Goal: Navigation & Orientation: Find specific page/section

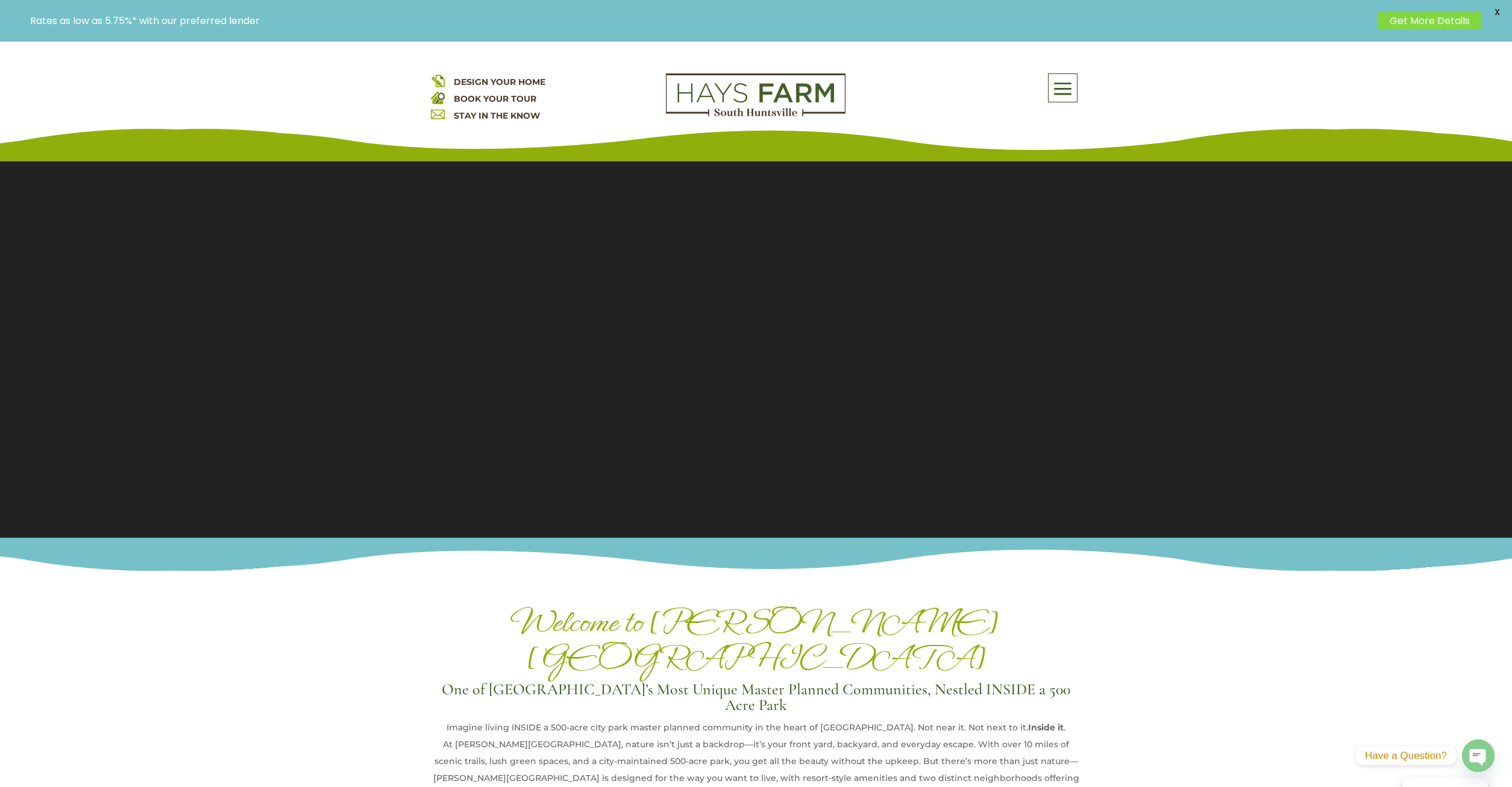
click at [1067, 89] on span at bounding box center [1062, 89] width 28 height 28
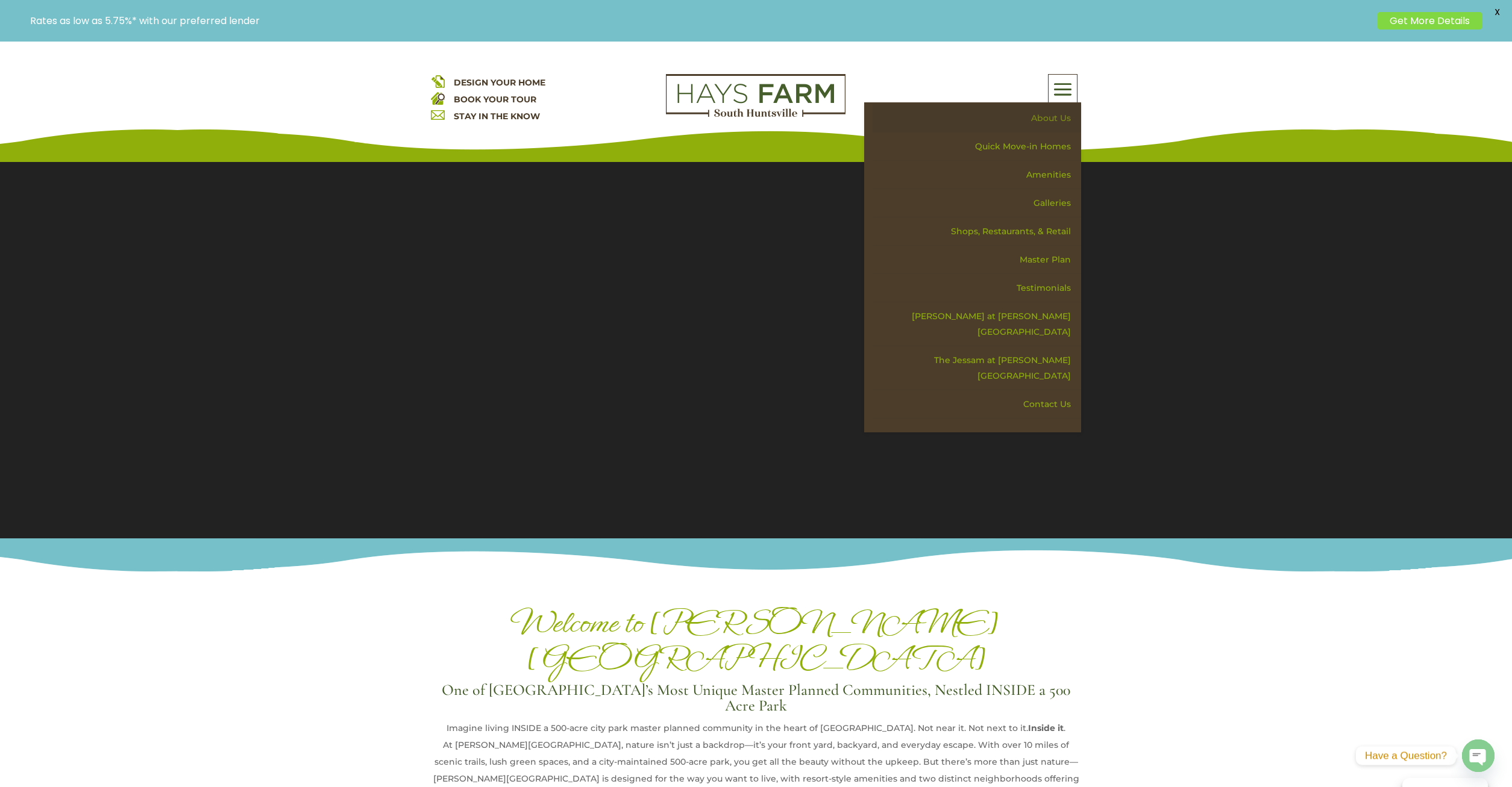
click at [1045, 120] on link "About Us" at bounding box center [977, 118] width 209 height 28
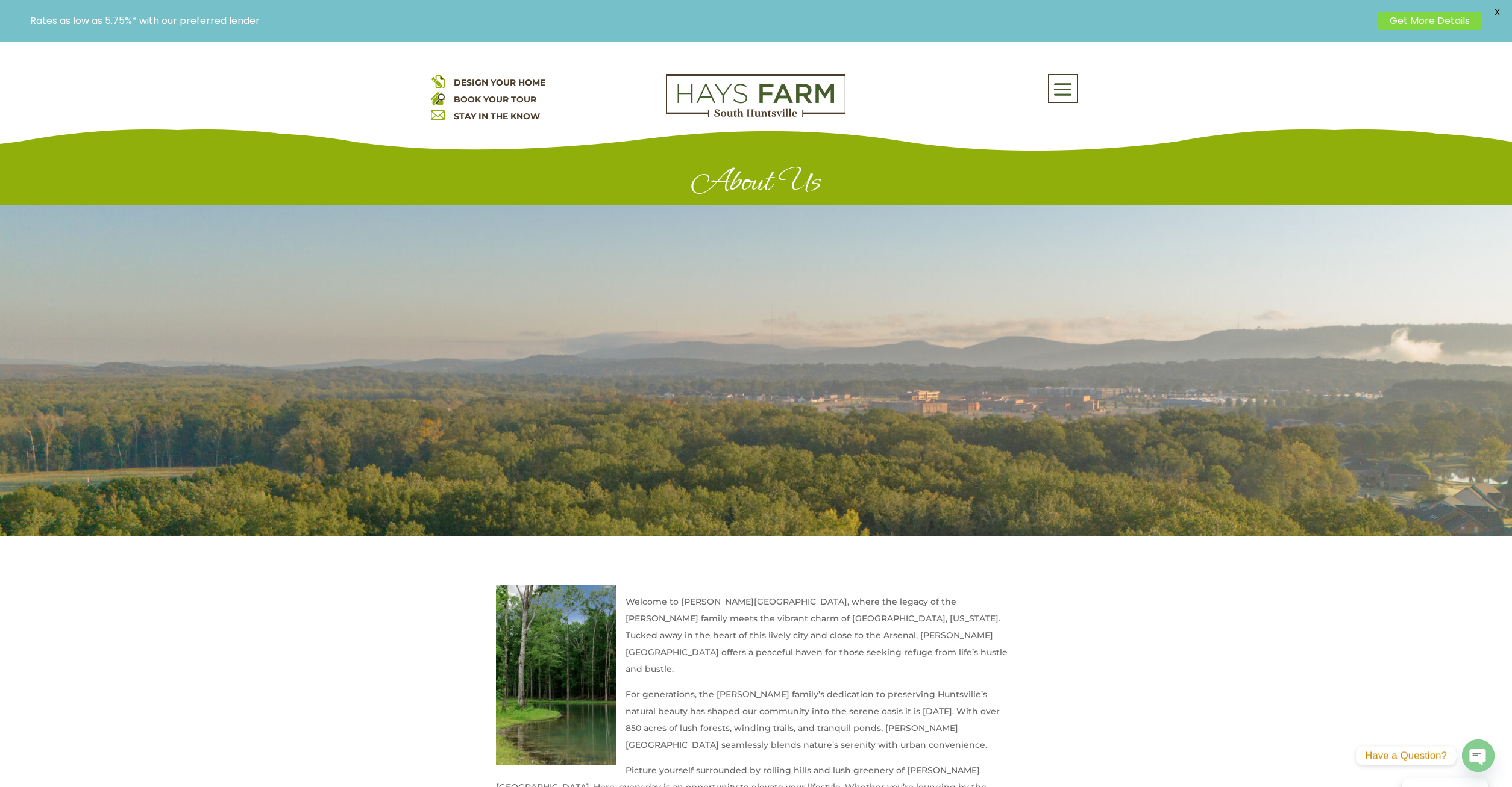
click at [500, 80] on span "DESIGN YOUR HOME" at bounding box center [499, 83] width 92 height 11
click at [1061, 94] on span at bounding box center [1062, 89] width 28 height 28
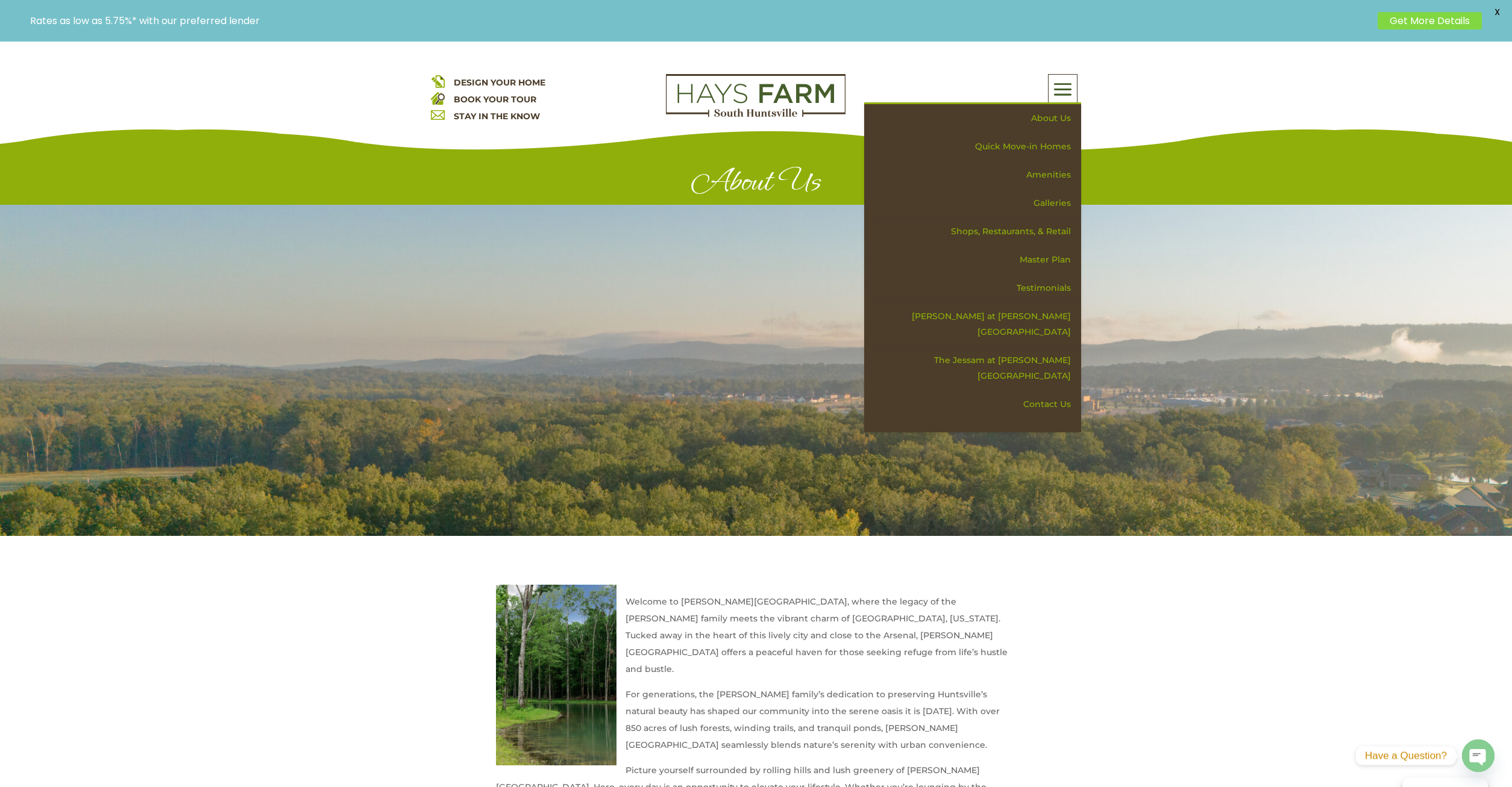
click at [1122, 104] on div "DESIGN YOUR HOME BOOK YOUR TOUR STAY IN THE KNOW About Us Quick Move-in Homes A…" at bounding box center [756, 101] width 1512 height 120
